Goal: Task Accomplishment & Management: Manage account settings

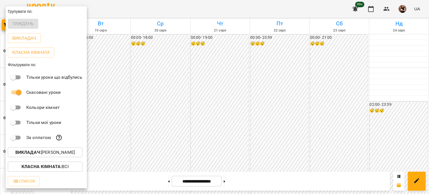
scroll to position [585, 0]
click at [46, 150] on p "Викладач : Абрамова Ірина" at bounding box center [44, 152] width 59 height 7
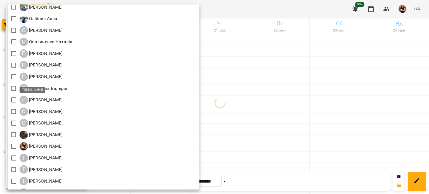
scroll to position [628, 0]
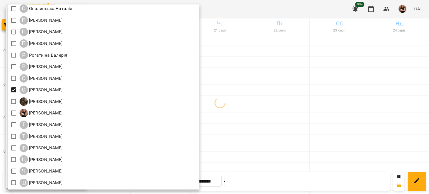
click at [306, 96] on div at bounding box center [214, 97] width 429 height 194
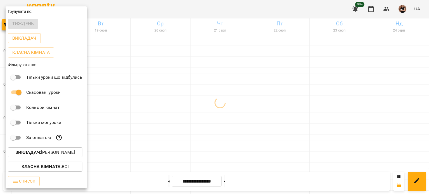
click at [285, 102] on div at bounding box center [214, 97] width 429 height 194
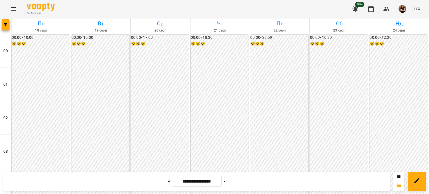
scroll to position [585, 0]
click at [225, 182] on button at bounding box center [224, 181] width 1 height 12
click at [225, 183] on button at bounding box center [224, 181] width 1 height 12
type input "**********"
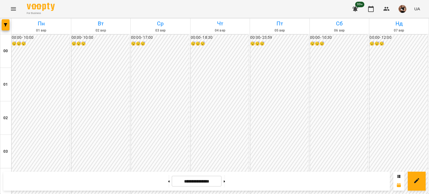
scroll to position [362, 0]
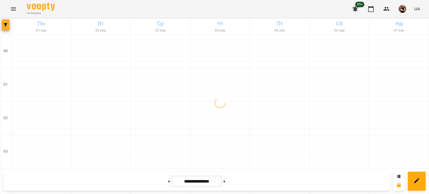
click at [9, 28] on button "button" at bounding box center [6, 24] width 8 height 11
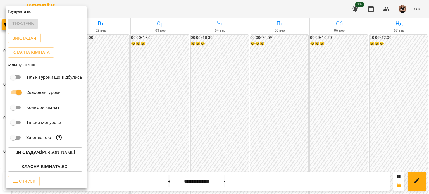
click at [54, 152] on p "Викладач : Слюнько Альона" at bounding box center [44, 152] width 59 height 7
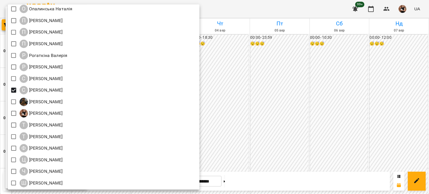
scroll to position [628, 0]
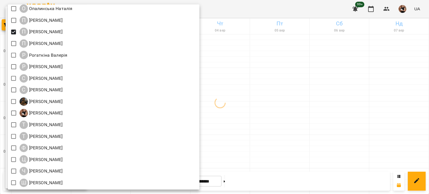
click at [318, 134] on div at bounding box center [214, 97] width 429 height 194
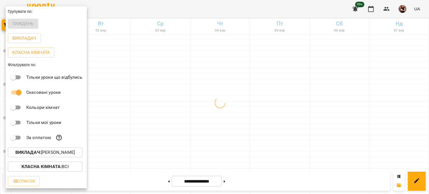
click at [301, 140] on div at bounding box center [214, 97] width 429 height 194
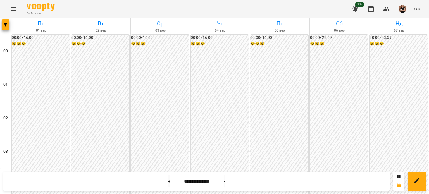
scroll to position [585, 0]
click at [9, 25] on span "button" at bounding box center [6, 24] width 8 height 3
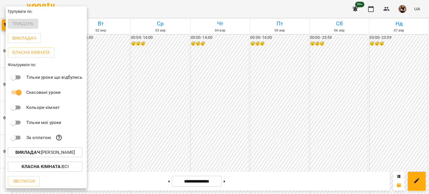
click at [53, 153] on p "Викладач : Перейма Юлія" at bounding box center [44, 152] width 59 height 7
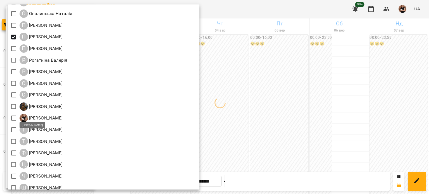
scroll to position [628, 0]
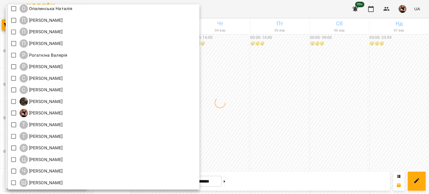
click at [369, 104] on div at bounding box center [214, 97] width 429 height 194
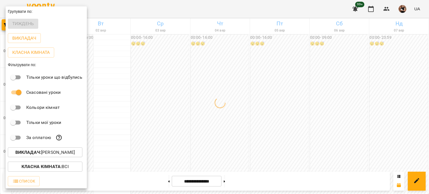
drag, startPoint x: 369, startPoint y: 104, endPoint x: 366, endPoint y: 104, distance: 3.1
click at [366, 104] on div at bounding box center [214, 97] width 429 height 194
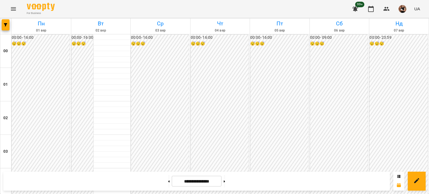
scroll to position [474, 0]
click at [3, 28] on button "button" at bounding box center [6, 24] width 8 height 11
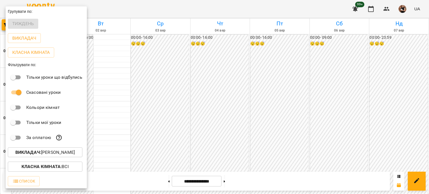
click at [46, 149] on button "Викладач : Іванова Катерина" at bounding box center [45, 152] width 75 height 10
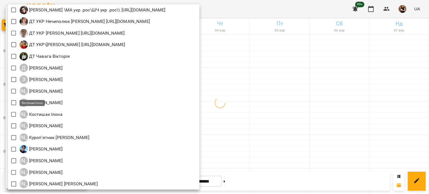
scroll to position [335, 0]
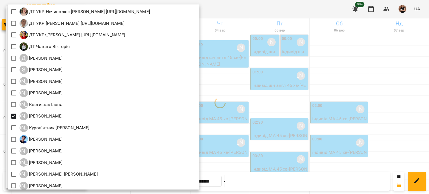
click at [341, 92] on div at bounding box center [214, 97] width 429 height 194
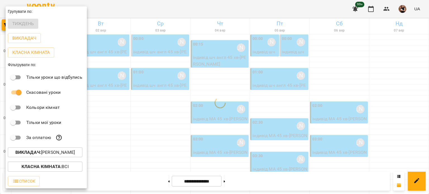
click at [341, 92] on div at bounding box center [214, 97] width 429 height 194
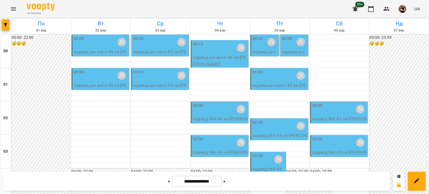
scroll to position [56, 0]
click at [151, 140] on div at bounding box center [160, 143] width 59 height 6
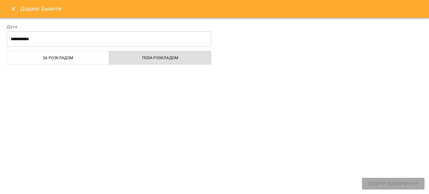
select select "**********"
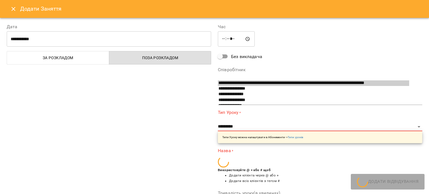
scroll to position [331, 0]
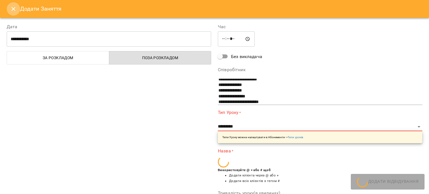
click at [14, 10] on icon "Close" at bounding box center [13, 9] width 7 height 7
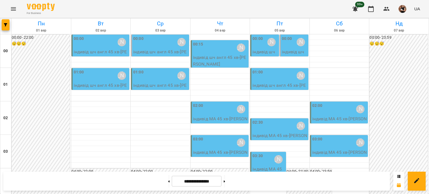
scroll to position [0, 0]
